Goal: Task Accomplishment & Management: Use online tool/utility

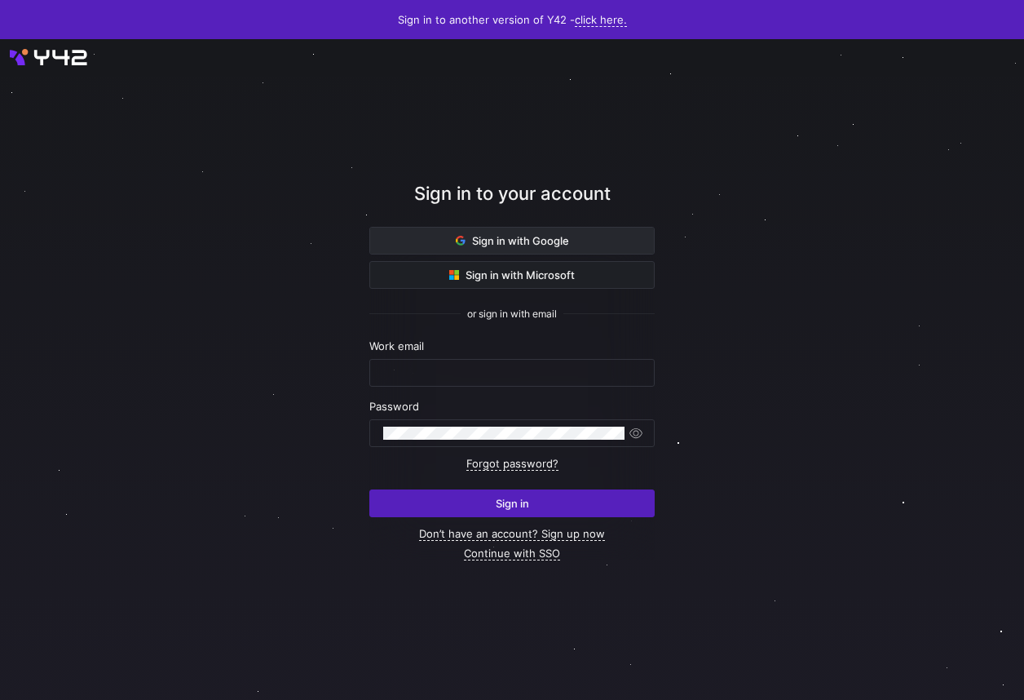
click at [574, 245] on span at bounding box center [512, 241] width 284 height 26
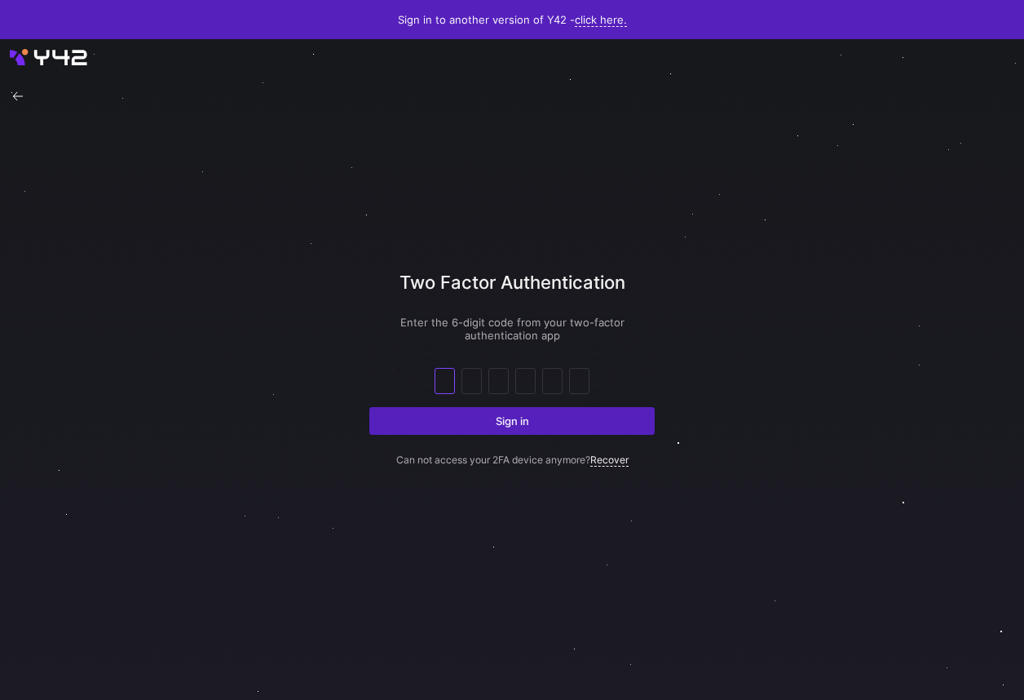
type input "3"
type input "6"
type input "9"
type input "2"
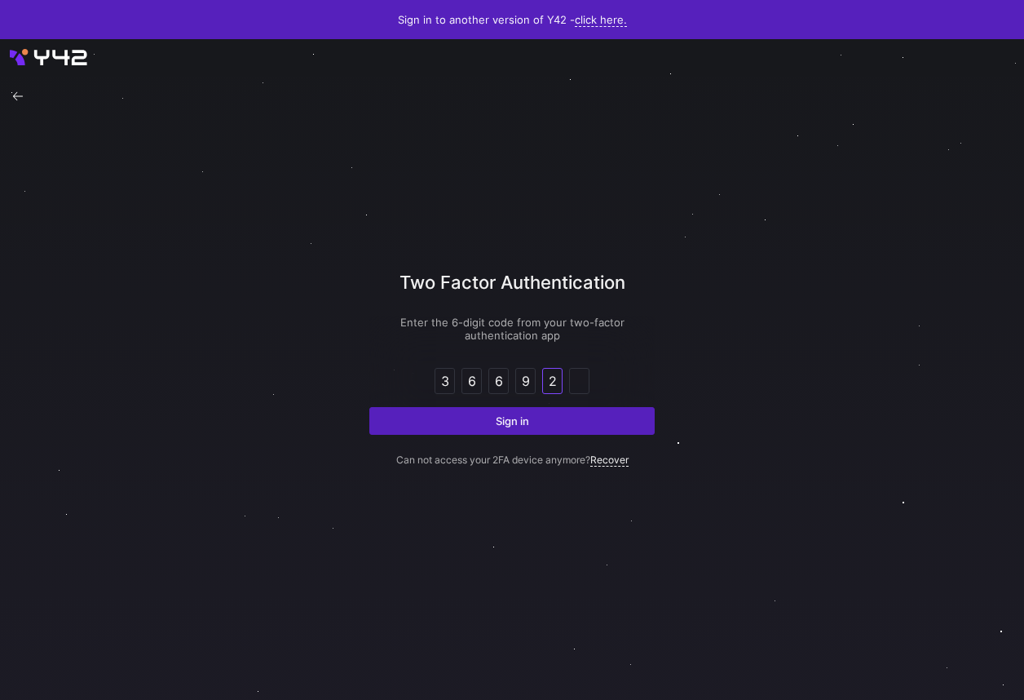
type input "2"
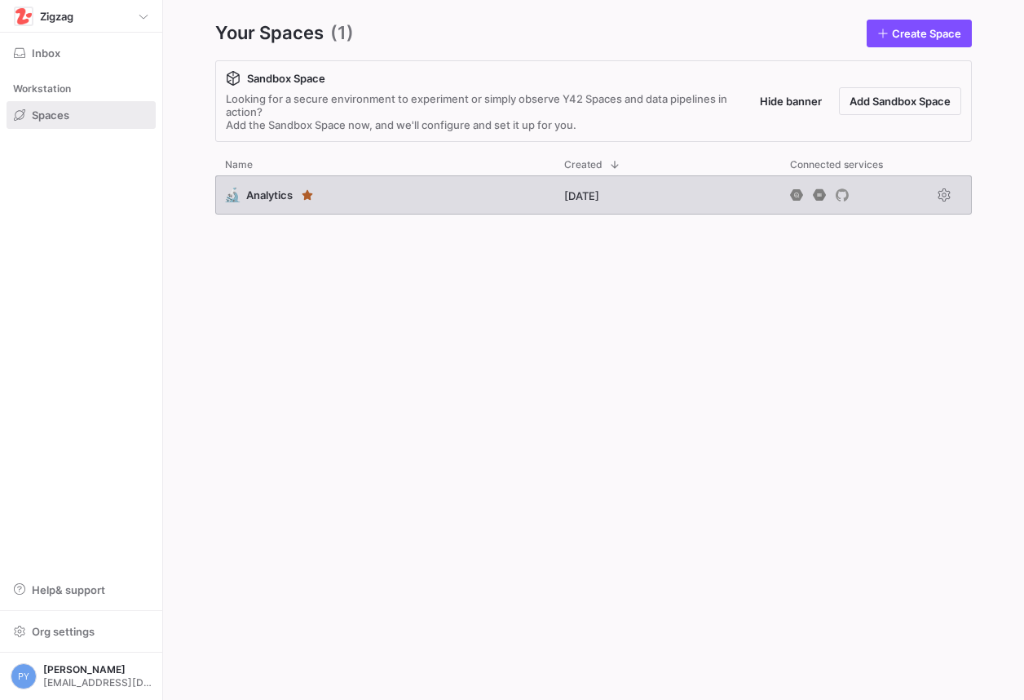
click at [272, 199] on span "Analytics" at bounding box center [269, 194] width 46 height 13
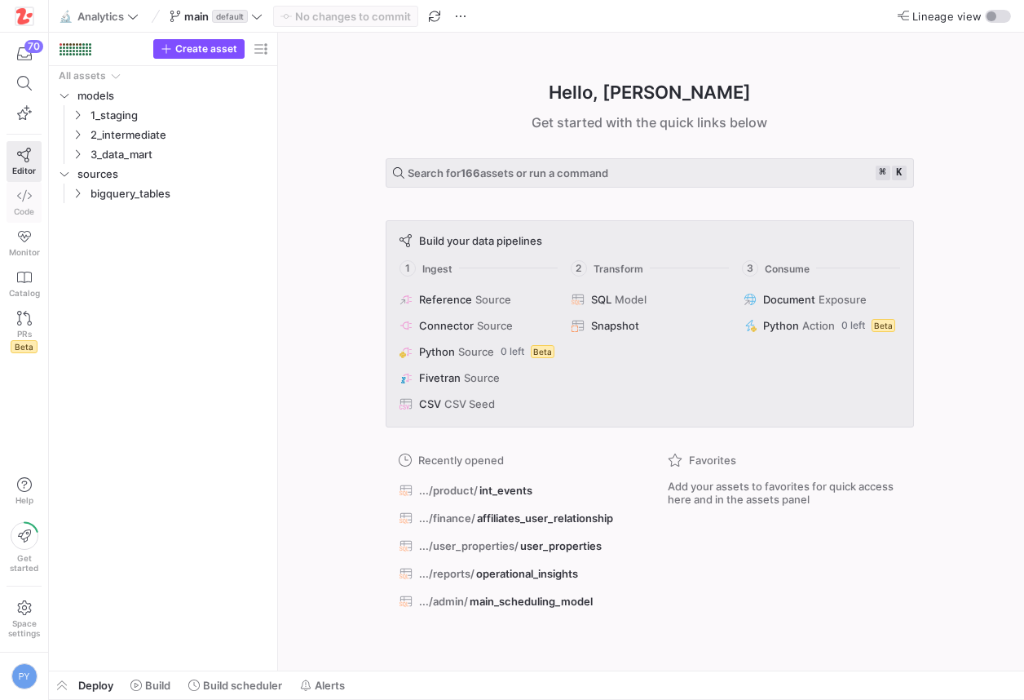
click at [19, 192] on icon at bounding box center [24, 195] width 15 height 15
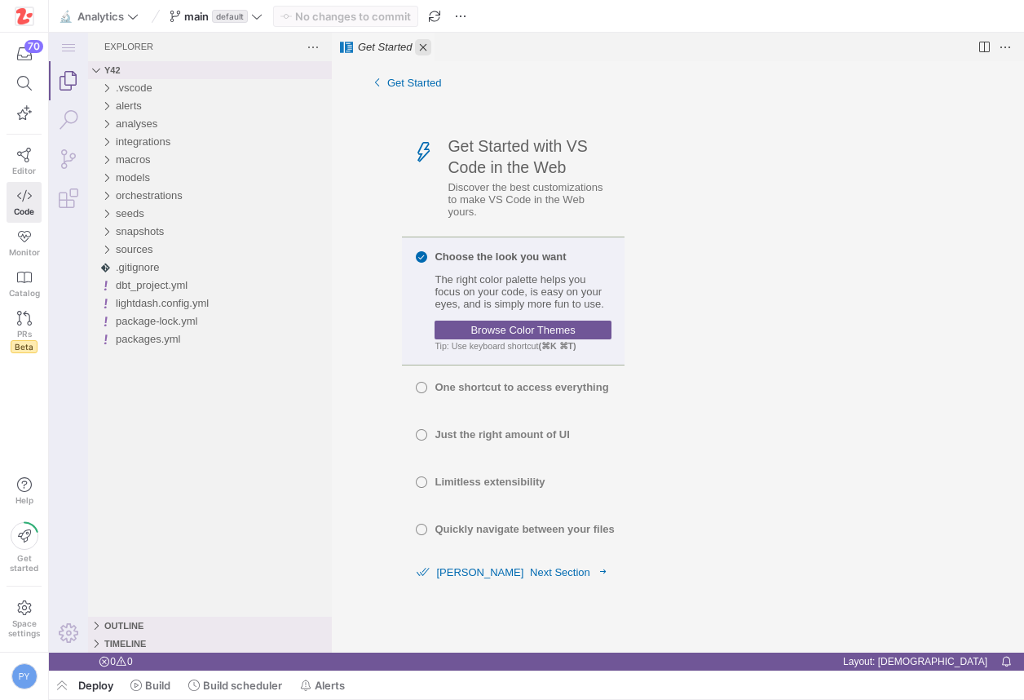
click at [423, 48] on link "Close (⌘W)" at bounding box center [423, 47] width 16 height 16
